Goal: Check status: Check status

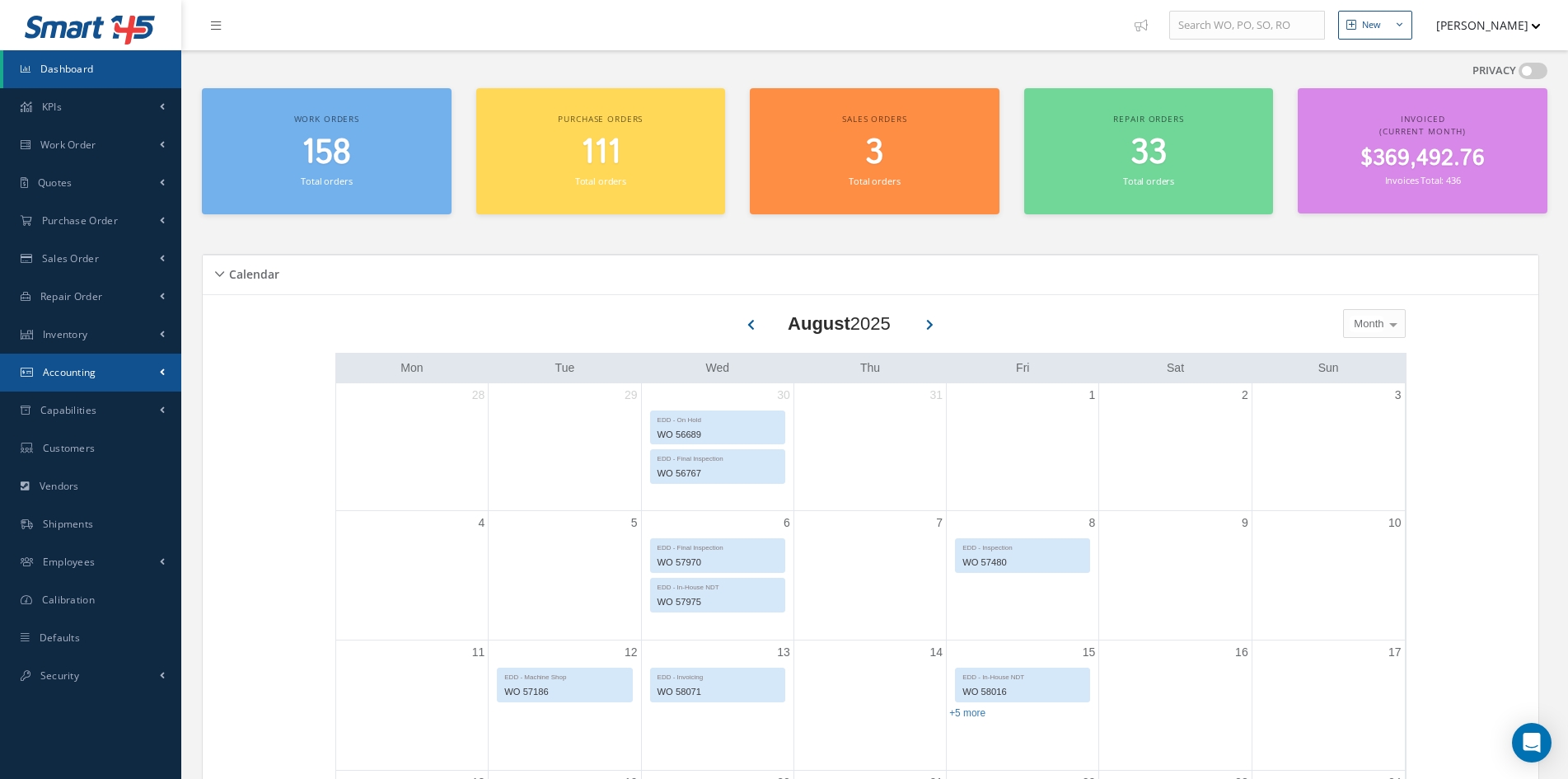
click at [77, 382] on link "Accounting" at bounding box center [90, 372] width 182 height 38
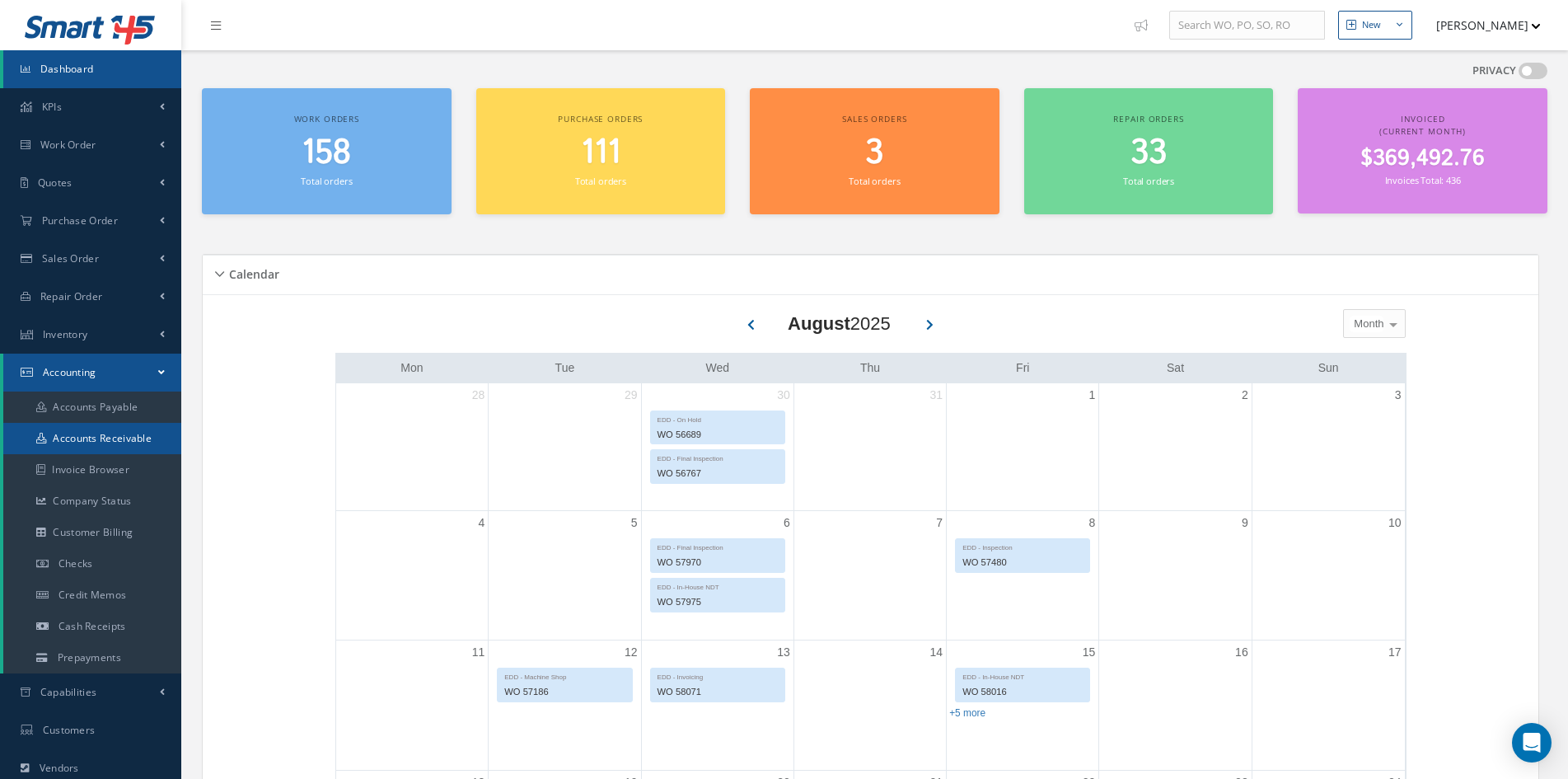
click at [111, 438] on link "Accounts Receivable" at bounding box center [92, 439] width 178 height 32
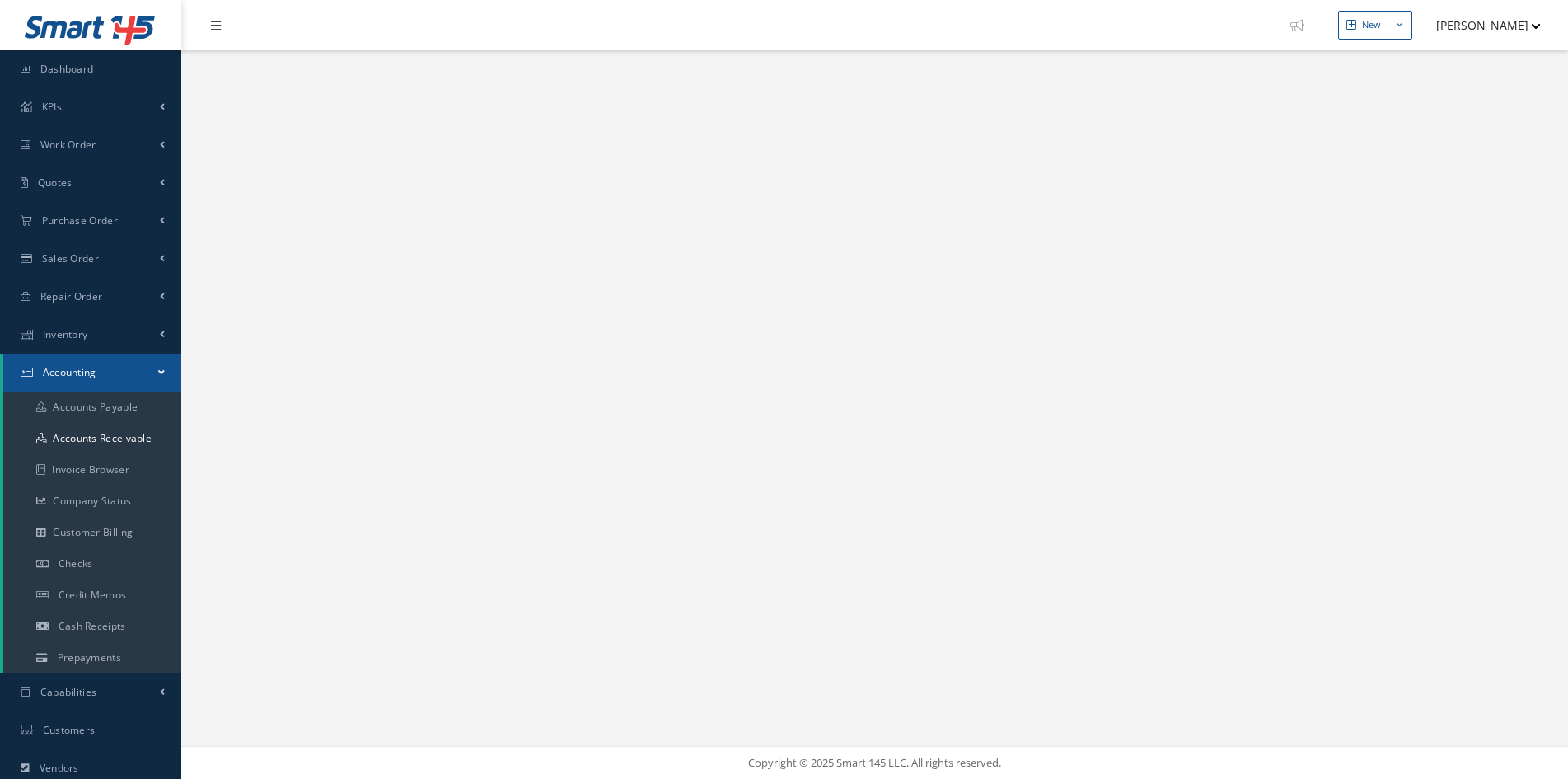
select select "25"
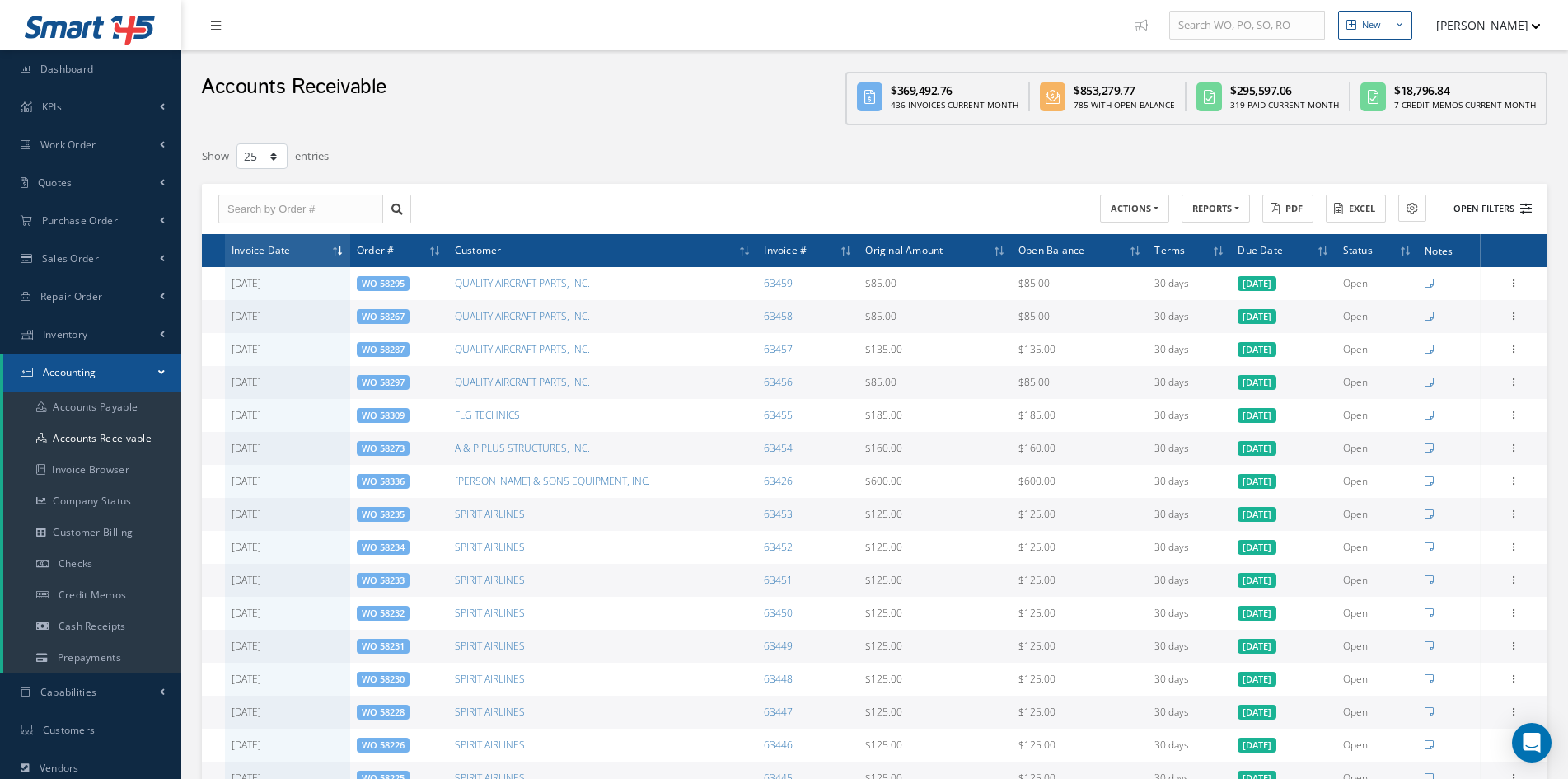
click at [1497, 208] on button "Open Filters" at bounding box center [1485, 208] width 93 height 27
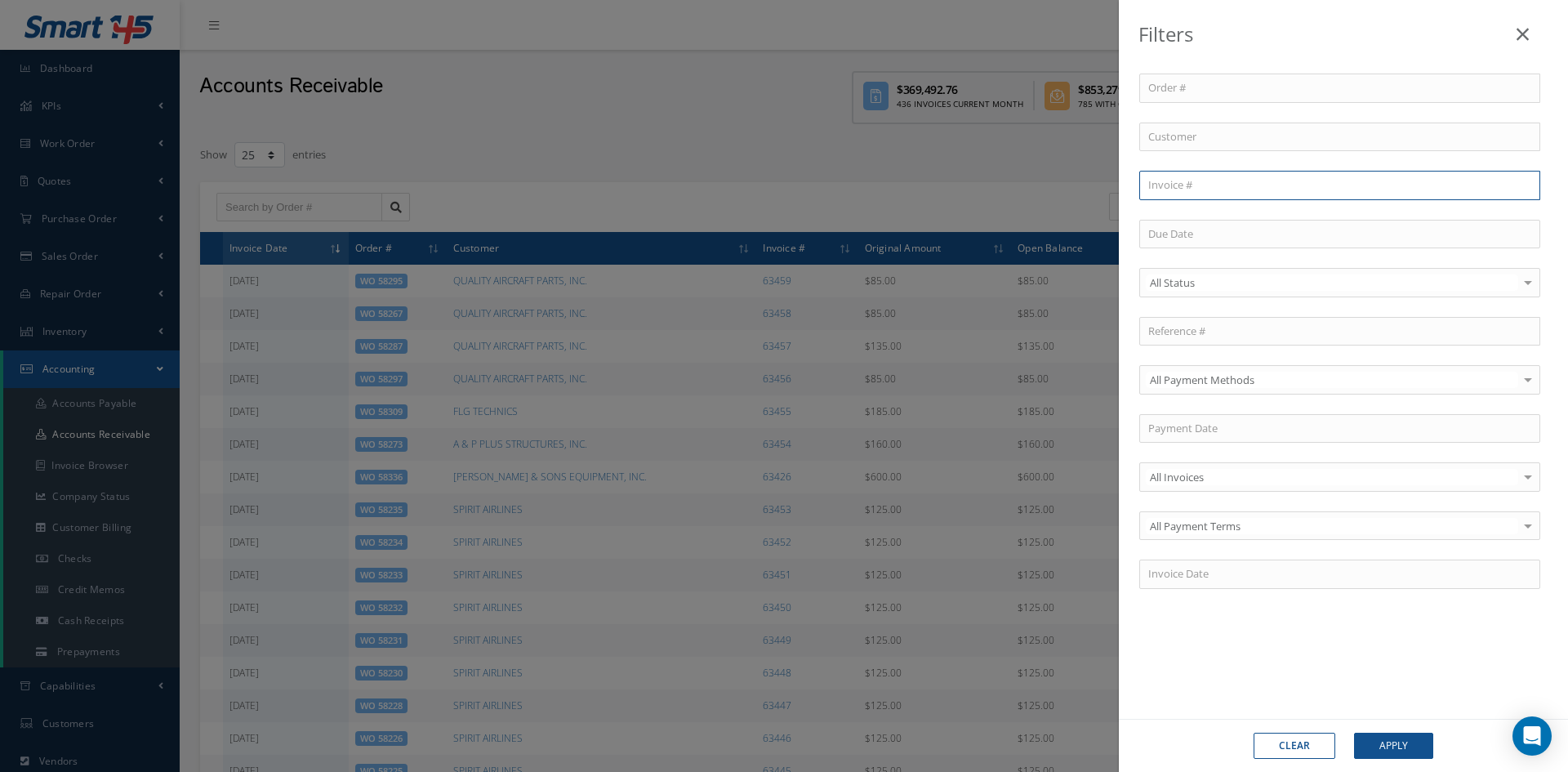
click at [1210, 187] on input "text" at bounding box center [1340, 186] width 401 height 30
type input "62403"
click at [1354, 733] on button "Apply" at bounding box center [1394, 746] width 79 height 26
